Goal: Task Accomplishment & Management: Use online tool/utility

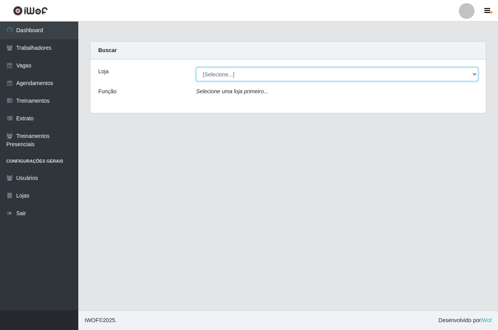
drag, startPoint x: 277, startPoint y: 76, endPoint x: 273, endPoint y: 82, distance: 6.9
click at [277, 76] on select "[Selecione...] Pizza Nostra" at bounding box center [337, 74] width 282 height 14
click at [196, 67] on select "[Selecione...] Pizza Nostra" at bounding box center [337, 74] width 282 height 14
click at [229, 78] on select "[Selecione...] Pizza Nostra" at bounding box center [337, 74] width 282 height 14
select select "337"
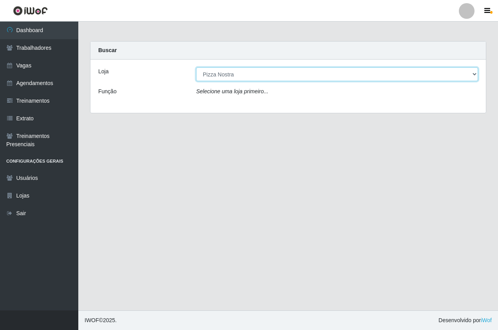
click at [196, 67] on select "[Selecione...] Pizza Nostra" at bounding box center [337, 74] width 282 height 14
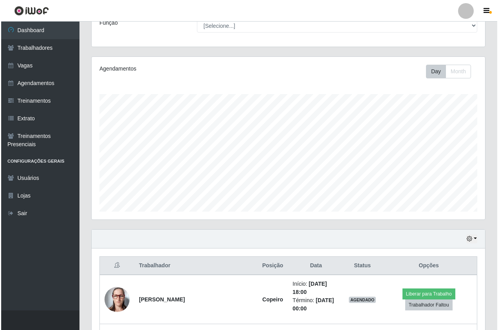
scroll to position [121, 0]
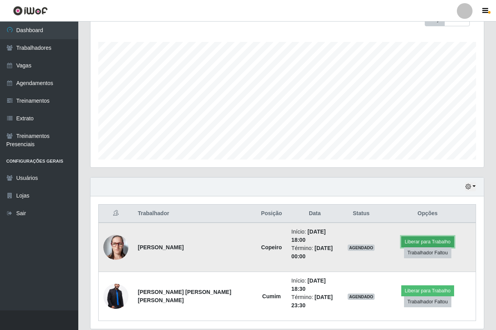
click at [402, 241] on button "Liberar para Trabalho" at bounding box center [428, 241] width 53 height 11
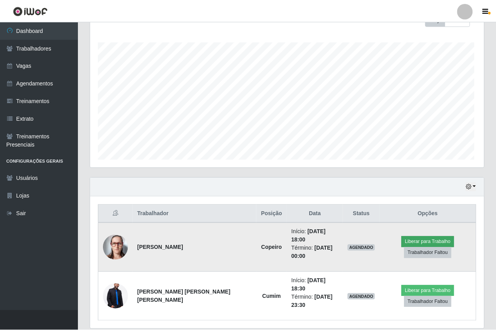
scroll to position [163, 390]
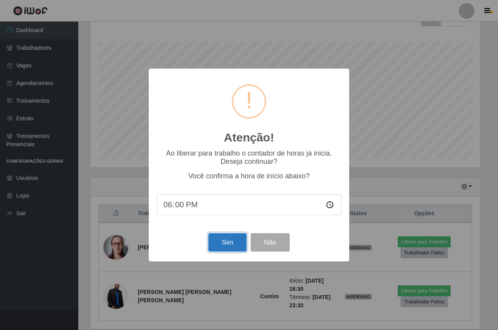
click at [224, 243] on button "Sim" at bounding box center [227, 242] width 38 height 18
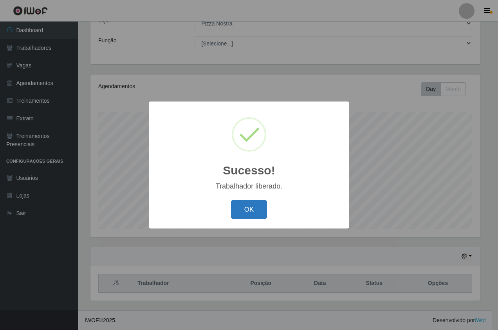
click at [251, 210] on button "OK" at bounding box center [249, 209] width 36 height 18
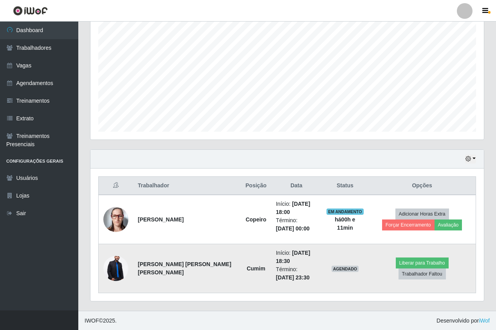
scroll to position [149, 0]
click at [123, 271] on img at bounding box center [115, 268] width 25 height 38
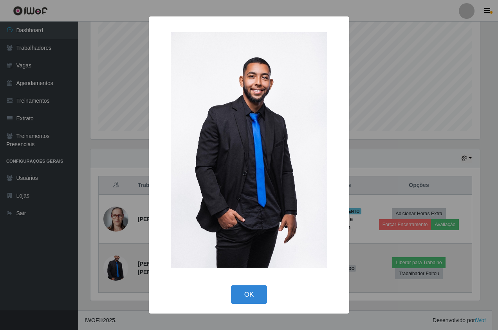
click at [123, 271] on div "× OK Cancel" at bounding box center [249, 165] width 498 height 330
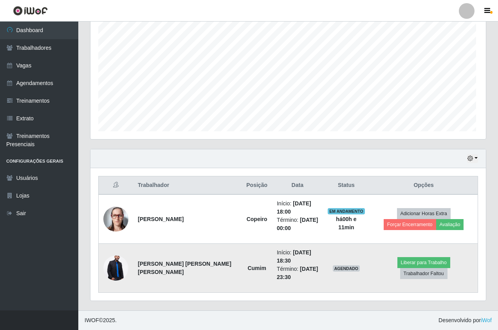
scroll to position [163, 394]
click at [114, 270] on img at bounding box center [115, 268] width 25 height 38
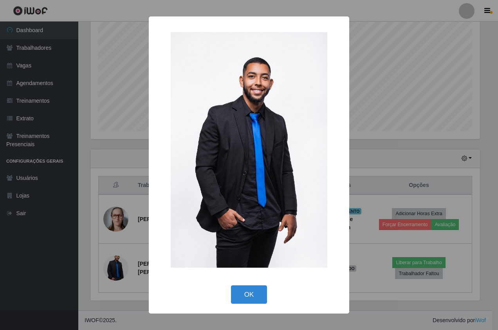
click at [123, 244] on div "× OK Cancel" at bounding box center [249, 165] width 498 height 330
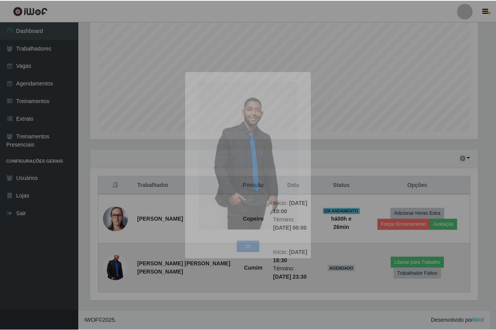
scroll to position [163, 394]
